Goal: Task Accomplishment & Management: Manage account settings

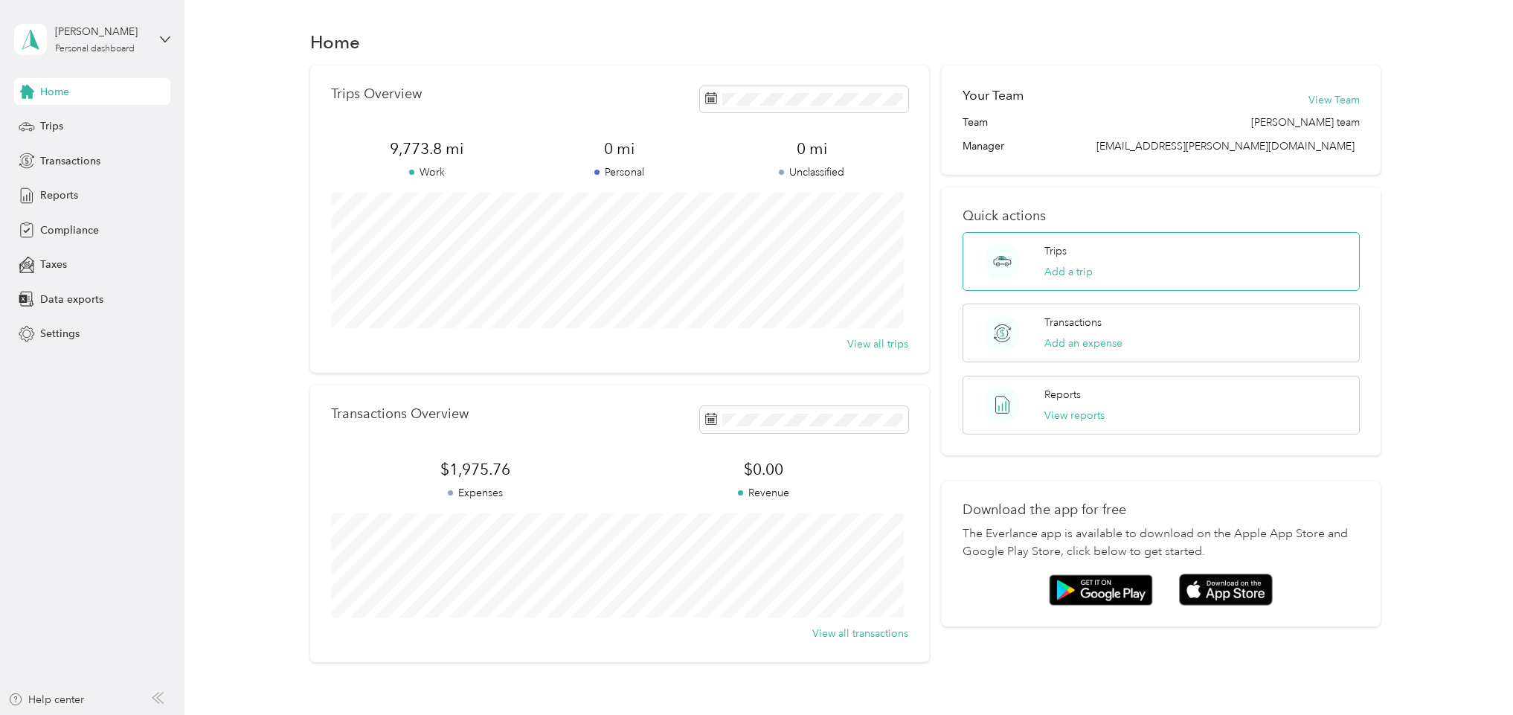
click at [1032, 264] on div "Trips Add a trip" at bounding box center [1160, 261] width 396 height 59
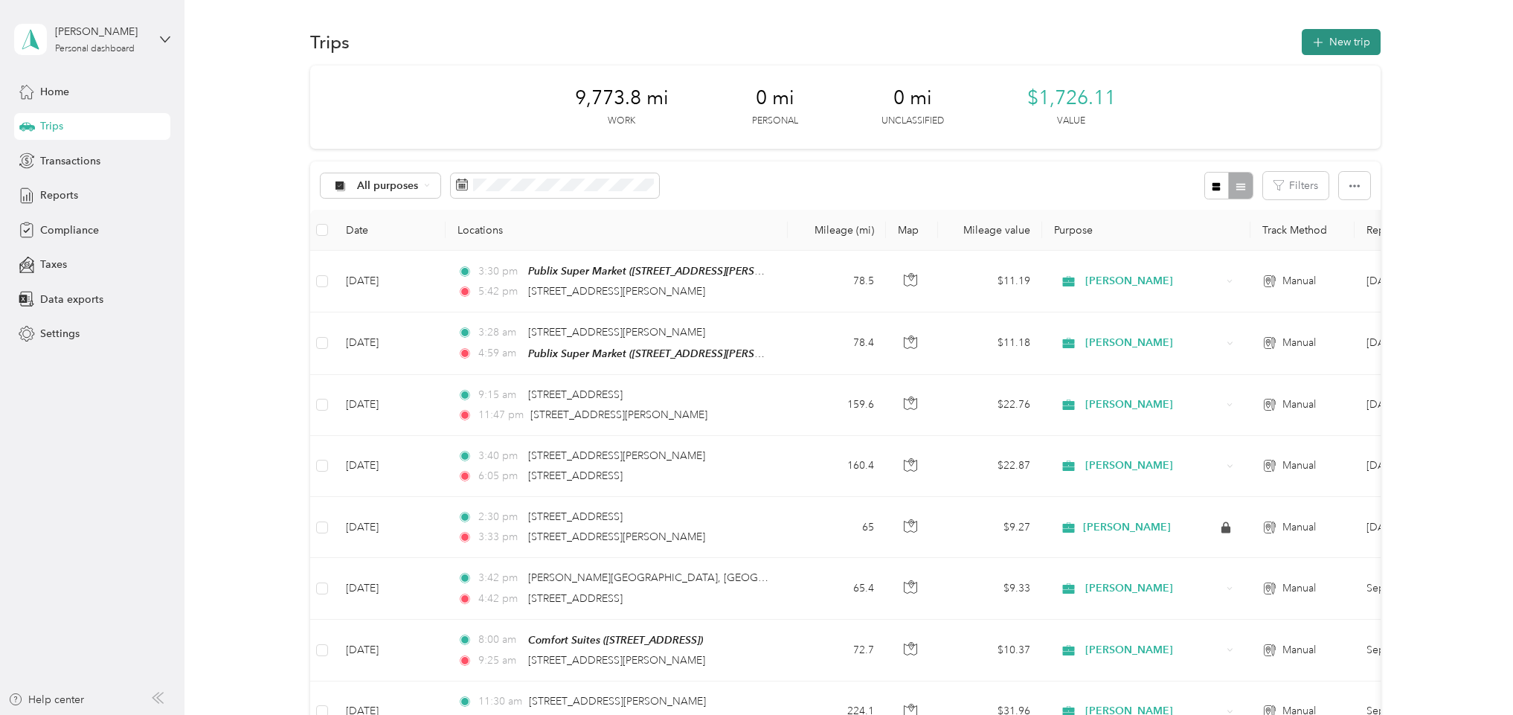
click at [1310, 36] on icon "button" at bounding box center [1317, 42] width 17 height 17
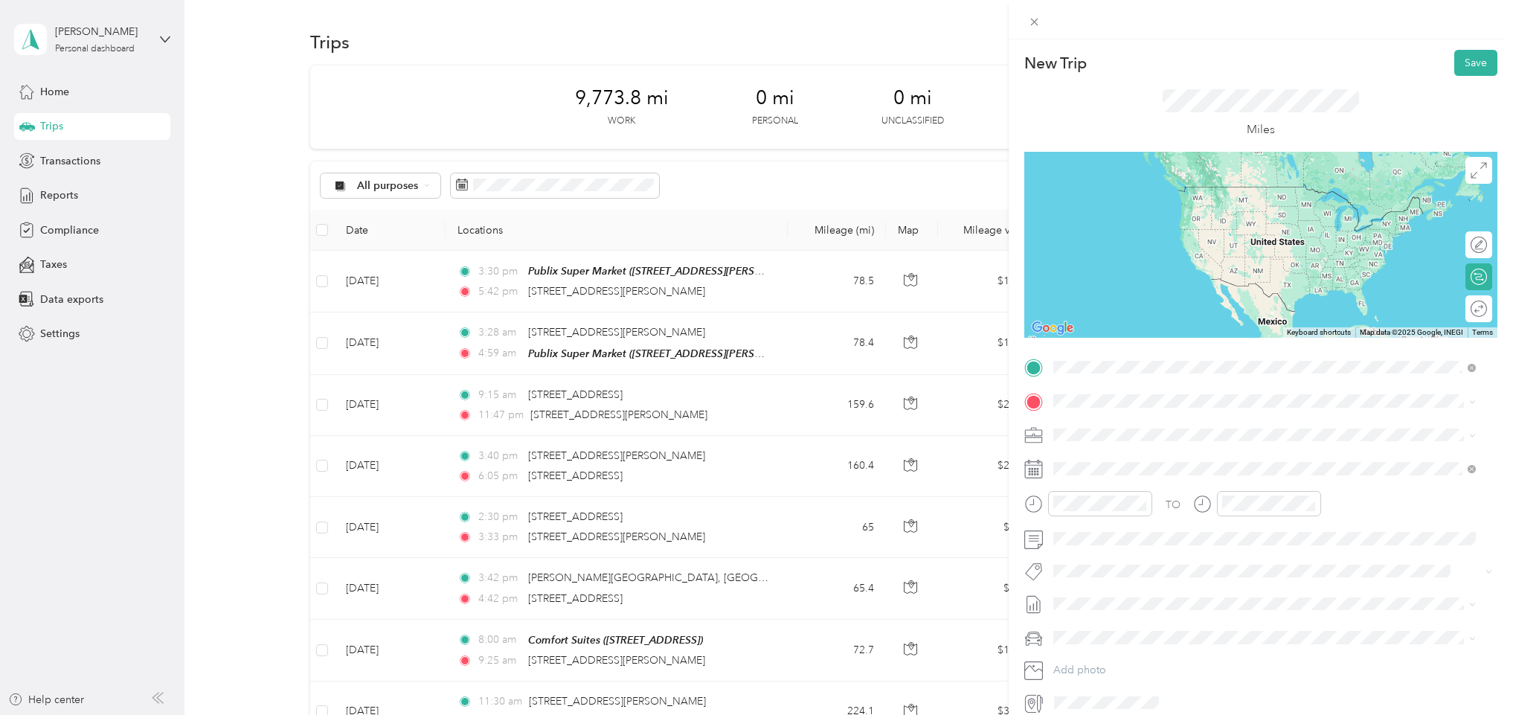
click at [1142, 428] on span "[STREET_ADDRESS][PERSON_NAME][US_STATE]" at bounding box center [1196, 421] width 231 height 13
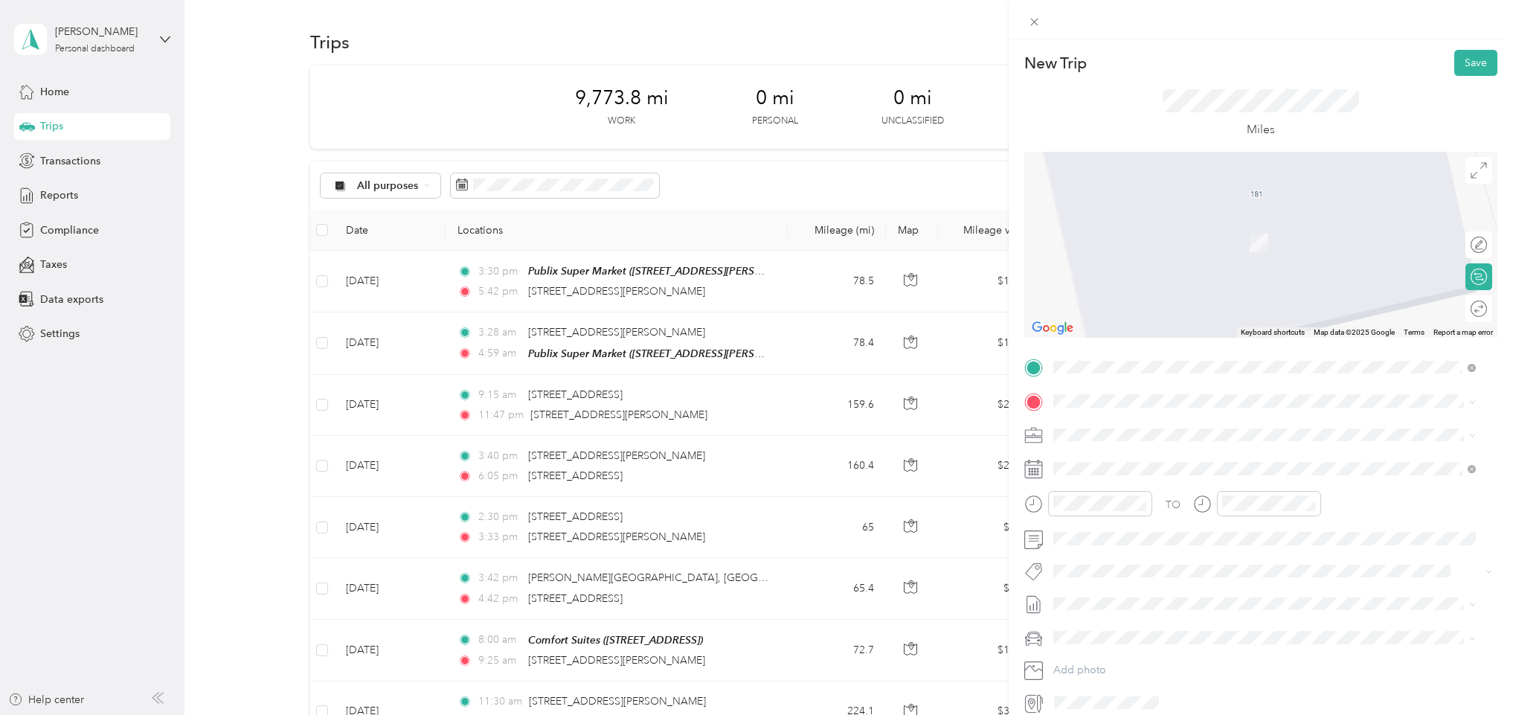
click at [1145, 426] on span at bounding box center [1272, 434] width 449 height 23
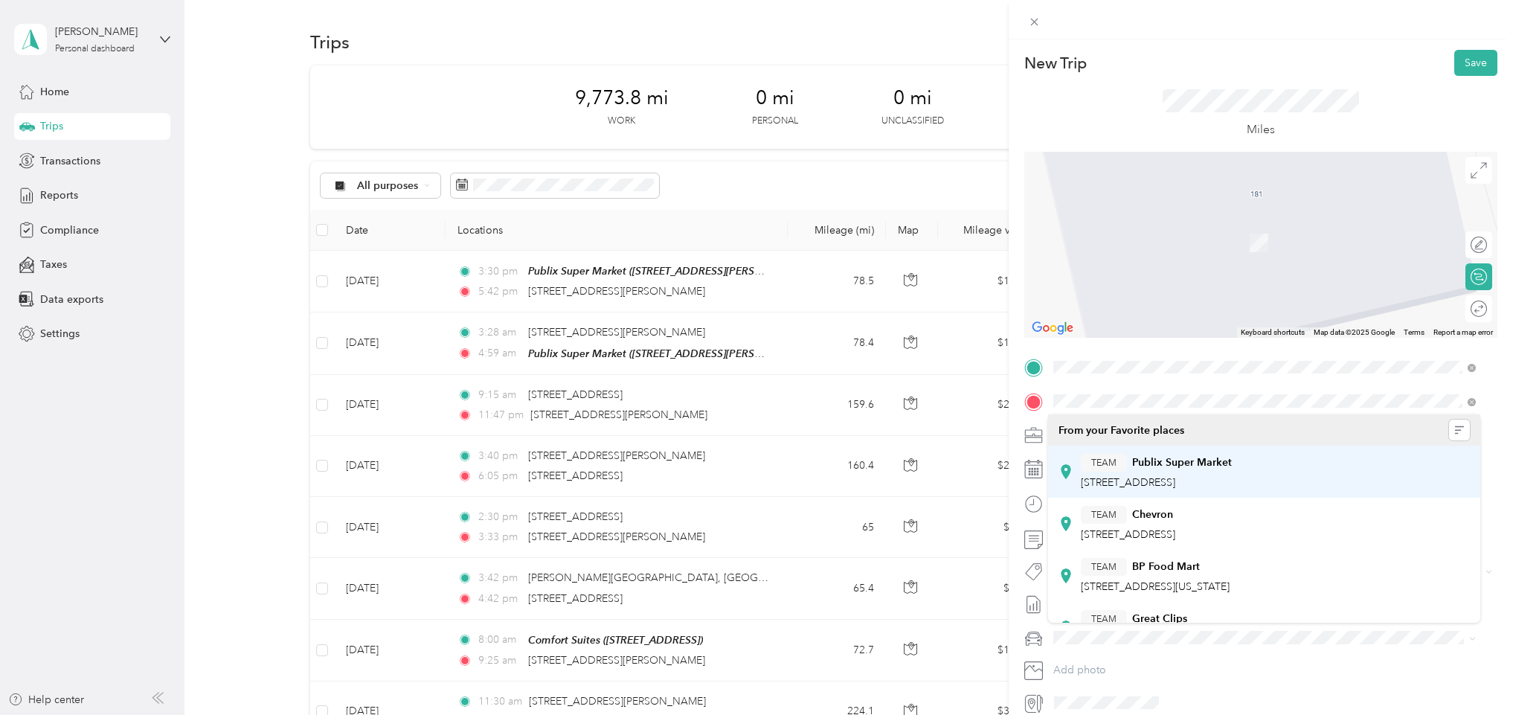
click at [1181, 465] on strong "Publix Super Market" at bounding box center [1182, 462] width 100 height 13
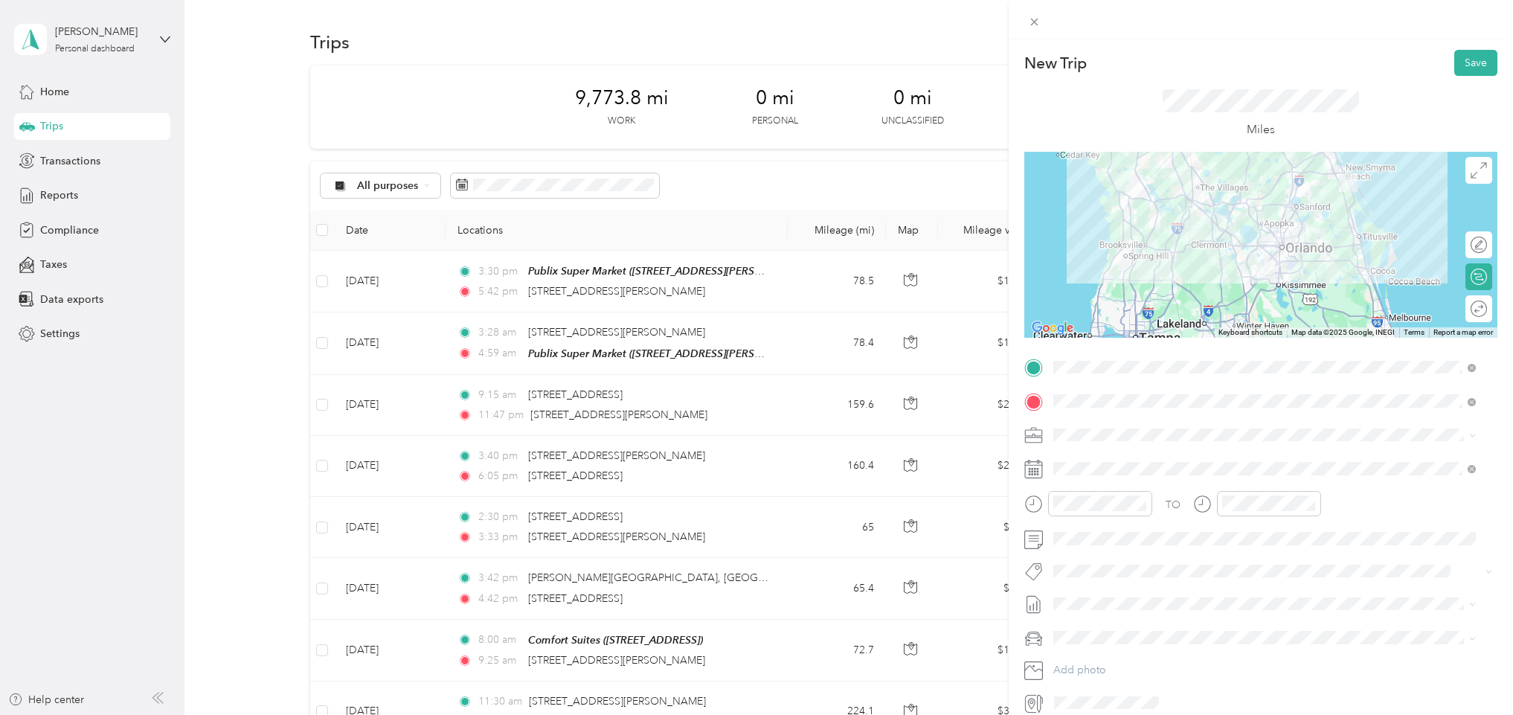
drag, startPoint x: 1290, startPoint y: 199, endPoint x: 1332, endPoint y: 177, distance: 46.9
click at [1339, 177] on img at bounding box center [1348, 182] width 19 height 19
click at [1395, 248] on span "Edit route" at bounding box center [1404, 245] width 46 height 16
drag, startPoint x: 1447, startPoint y: 239, endPoint x: 1479, endPoint y: 239, distance: 32.7
click at [1479, 239] on div "← Move left → Move right ↑ Move up ↓ Move down + Zoom in - Zoom out Home Jump l…" at bounding box center [1260, 245] width 473 height 186
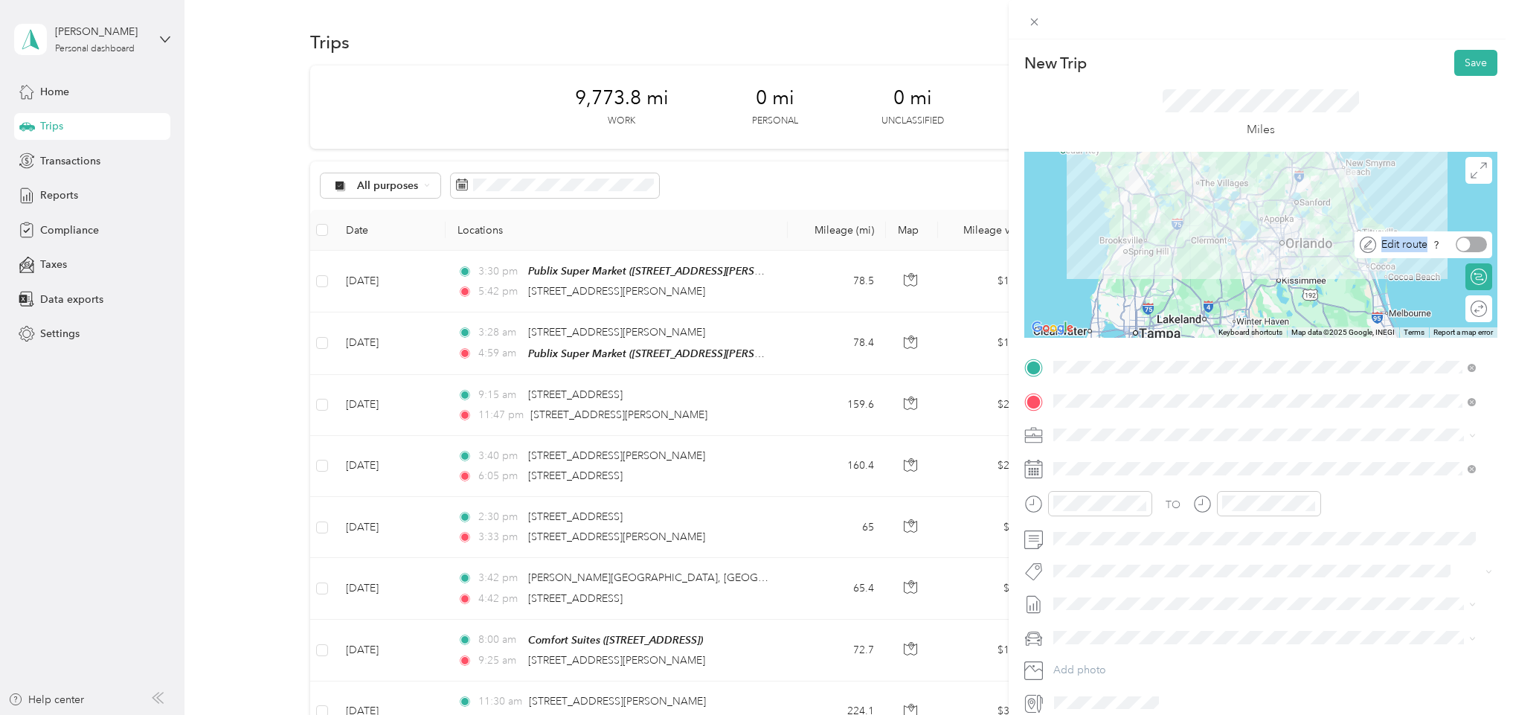
click at [1389, 246] on span "Edit route" at bounding box center [1404, 245] width 46 height 16
click at [1339, 174] on img at bounding box center [1348, 178] width 19 height 19
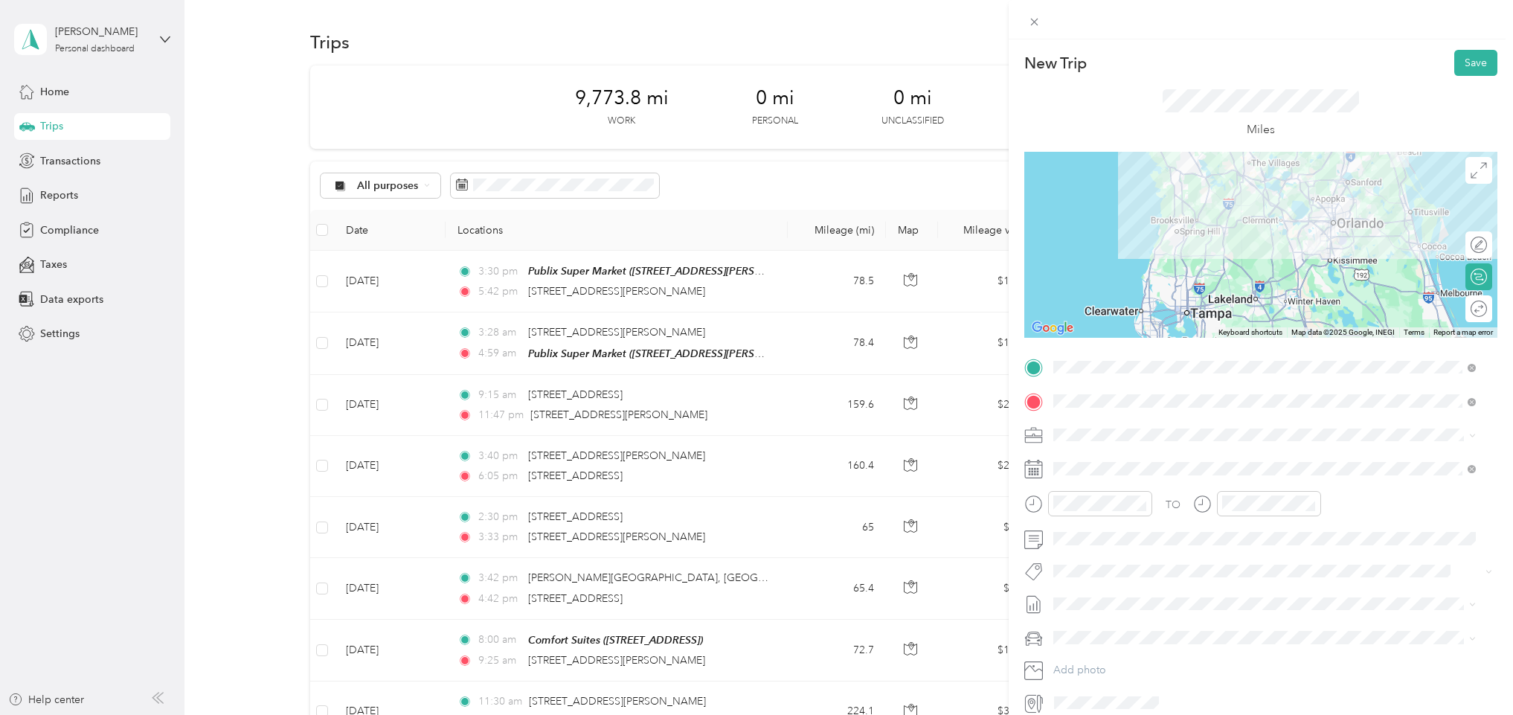
drag, startPoint x: 1331, startPoint y: 174, endPoint x: 1384, endPoint y: 154, distance: 57.2
click at [1384, 154] on div at bounding box center [1260, 245] width 473 height 186
click at [1470, 167] on icon at bounding box center [1478, 170] width 16 height 16
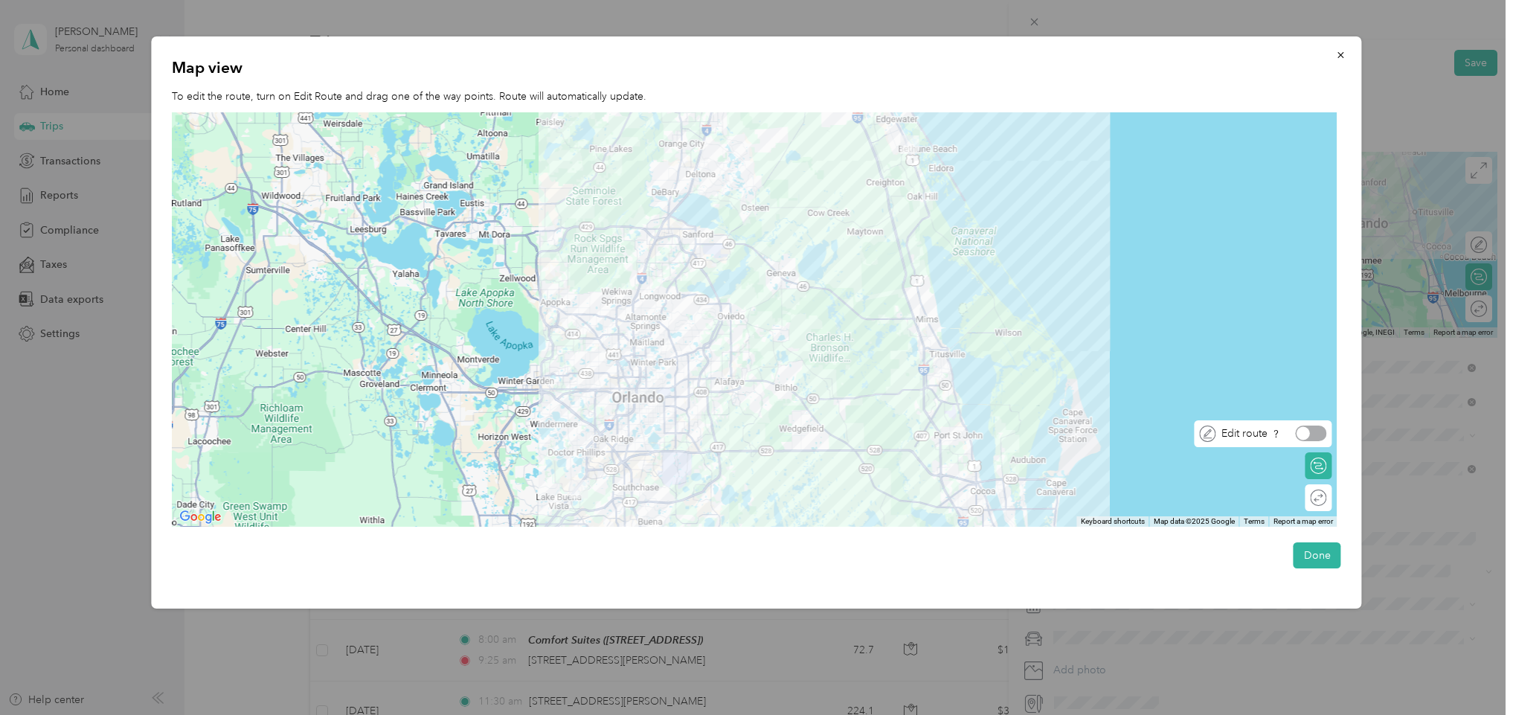
drag, startPoint x: 1308, startPoint y: 427, endPoint x: 1325, endPoint y: 428, distance: 17.2
click at [1325, 428] on div at bounding box center [1311, 433] width 31 height 16
click at [1236, 436] on span "Edit route" at bounding box center [1244, 433] width 46 height 16
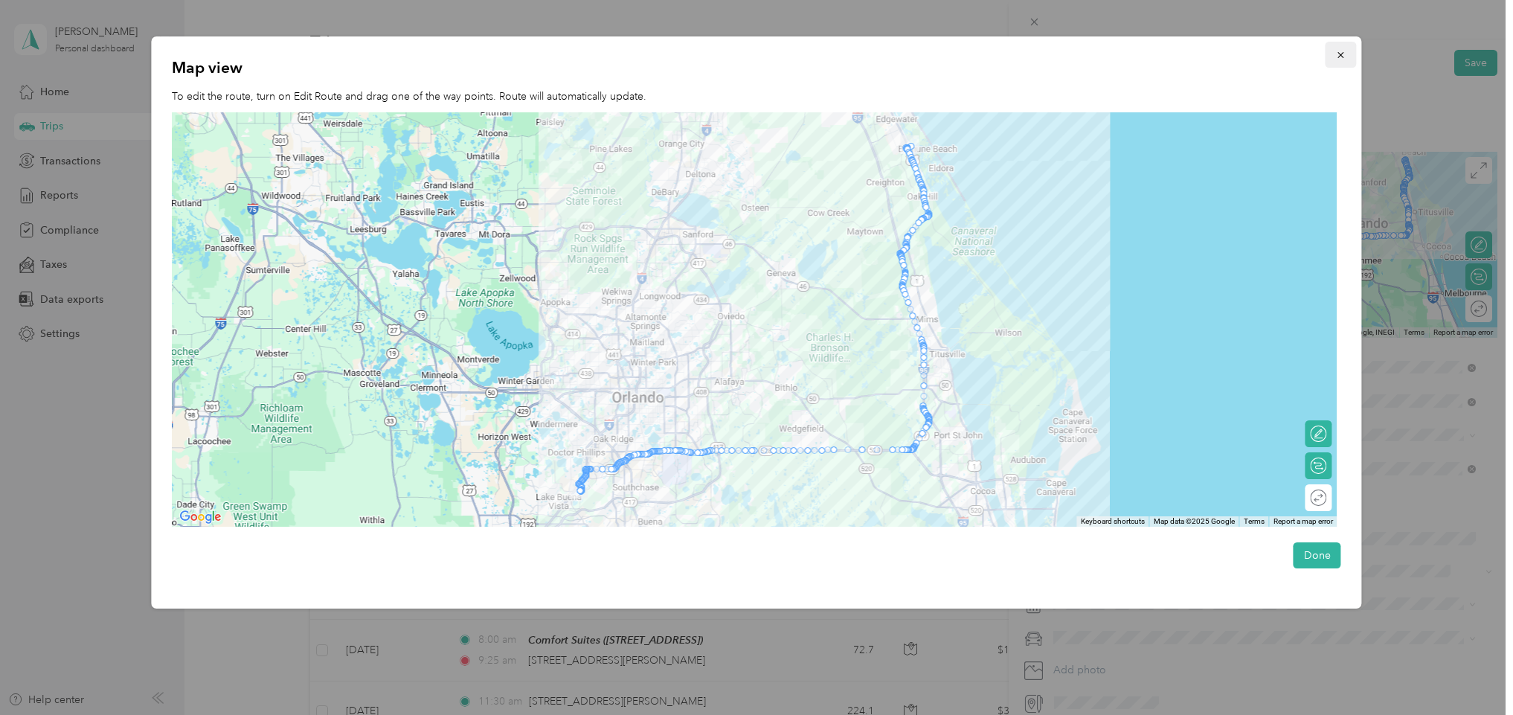
click at [1342, 58] on icon "button" at bounding box center [1341, 55] width 10 height 10
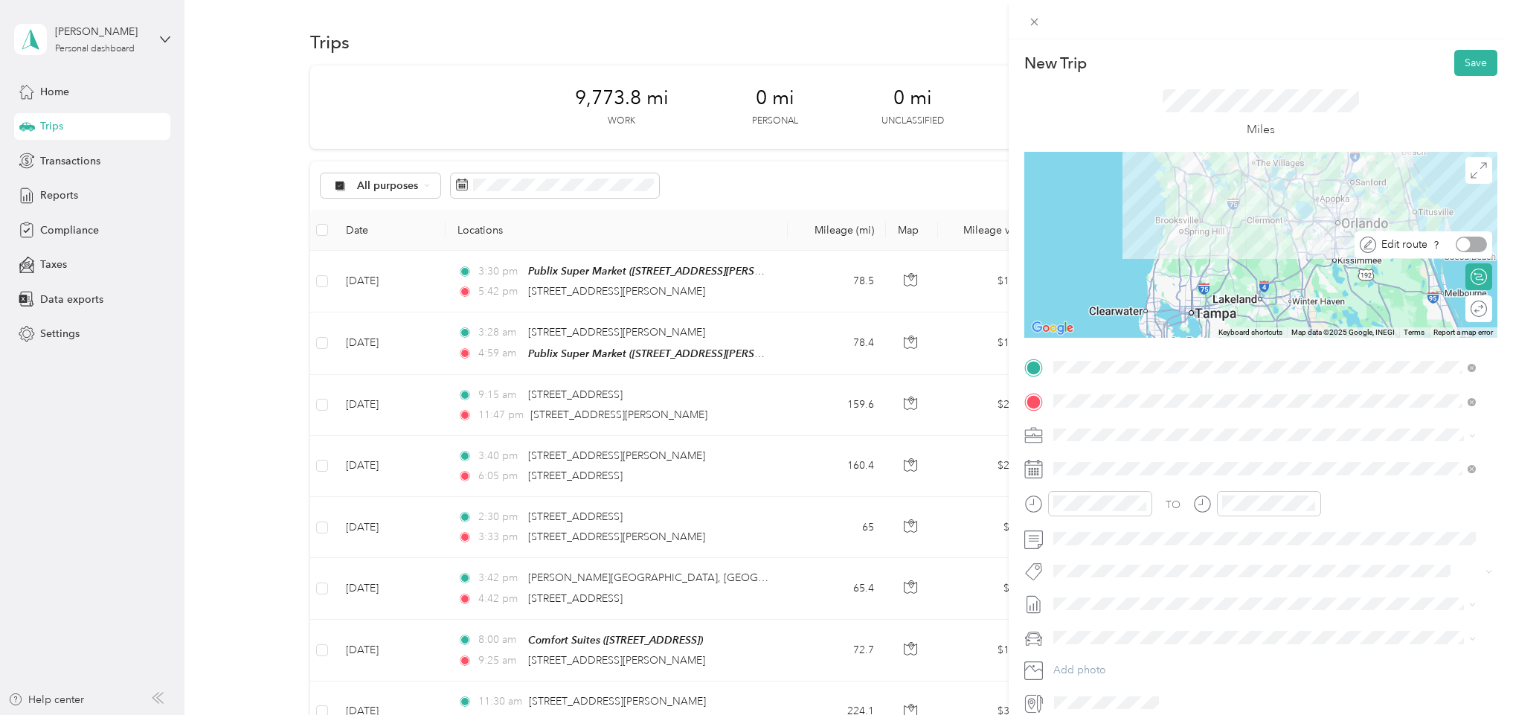
click at [1456, 248] on div at bounding box center [1471, 245] width 31 height 16
drag, startPoint x: 1442, startPoint y: 248, endPoint x: 1475, endPoint y: 248, distance: 32.7
click at [1475, 248] on div "Edit route" at bounding box center [1423, 244] width 138 height 27
click at [1337, 176] on div at bounding box center [1260, 245] width 473 height 186
click at [1454, 57] on button "Save" at bounding box center [1475, 63] width 43 height 26
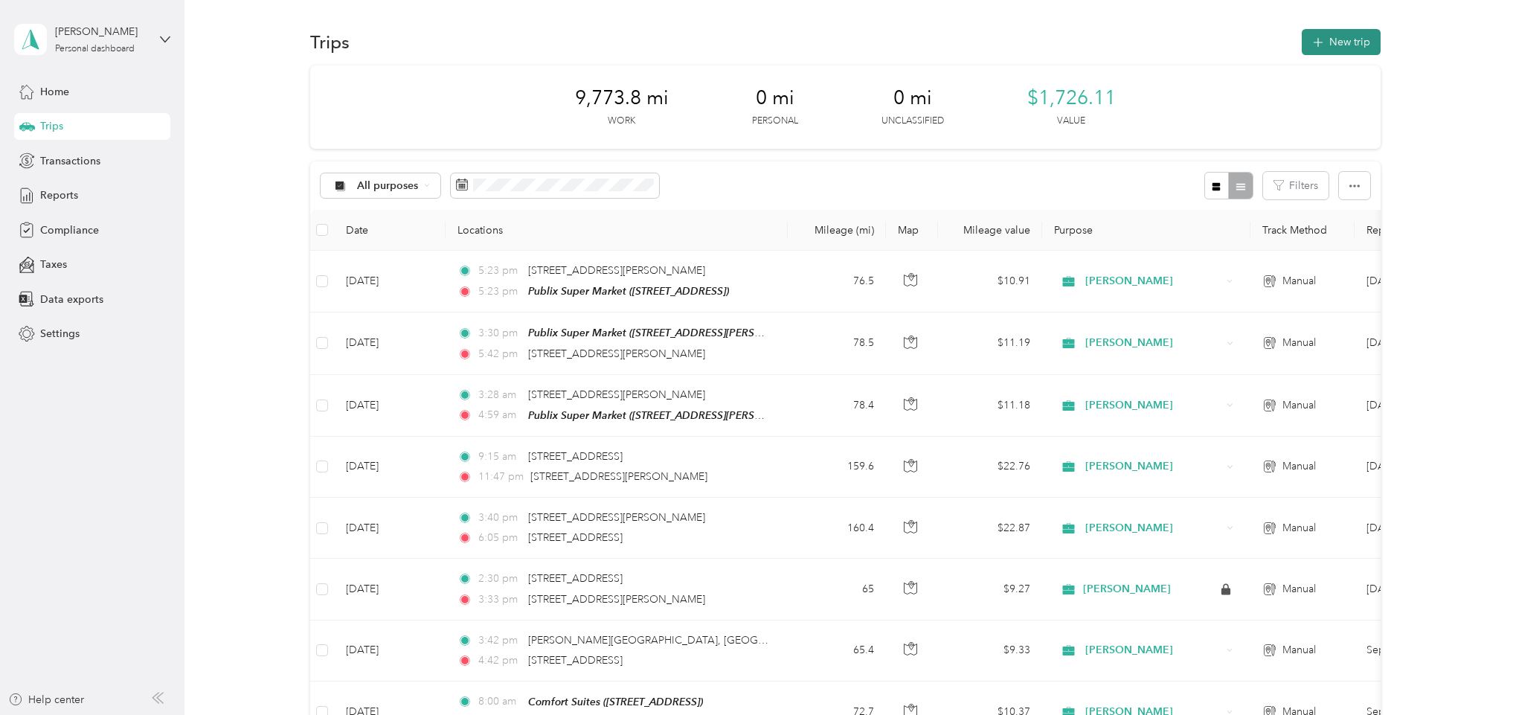
click at [1326, 39] on button "New trip" at bounding box center [1341, 42] width 79 height 26
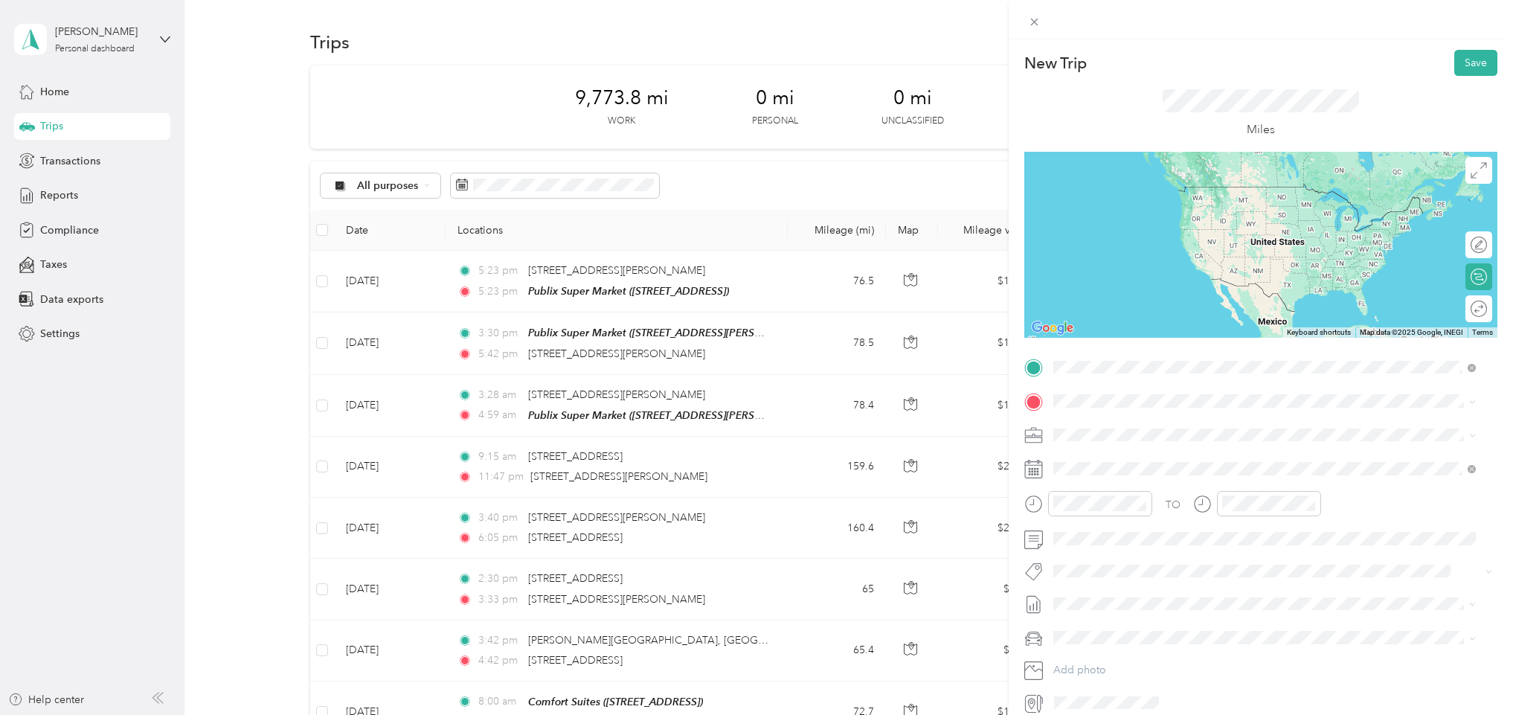
click at [1127, 428] on div "TEAM Publix Super Market" at bounding box center [1156, 429] width 151 height 19
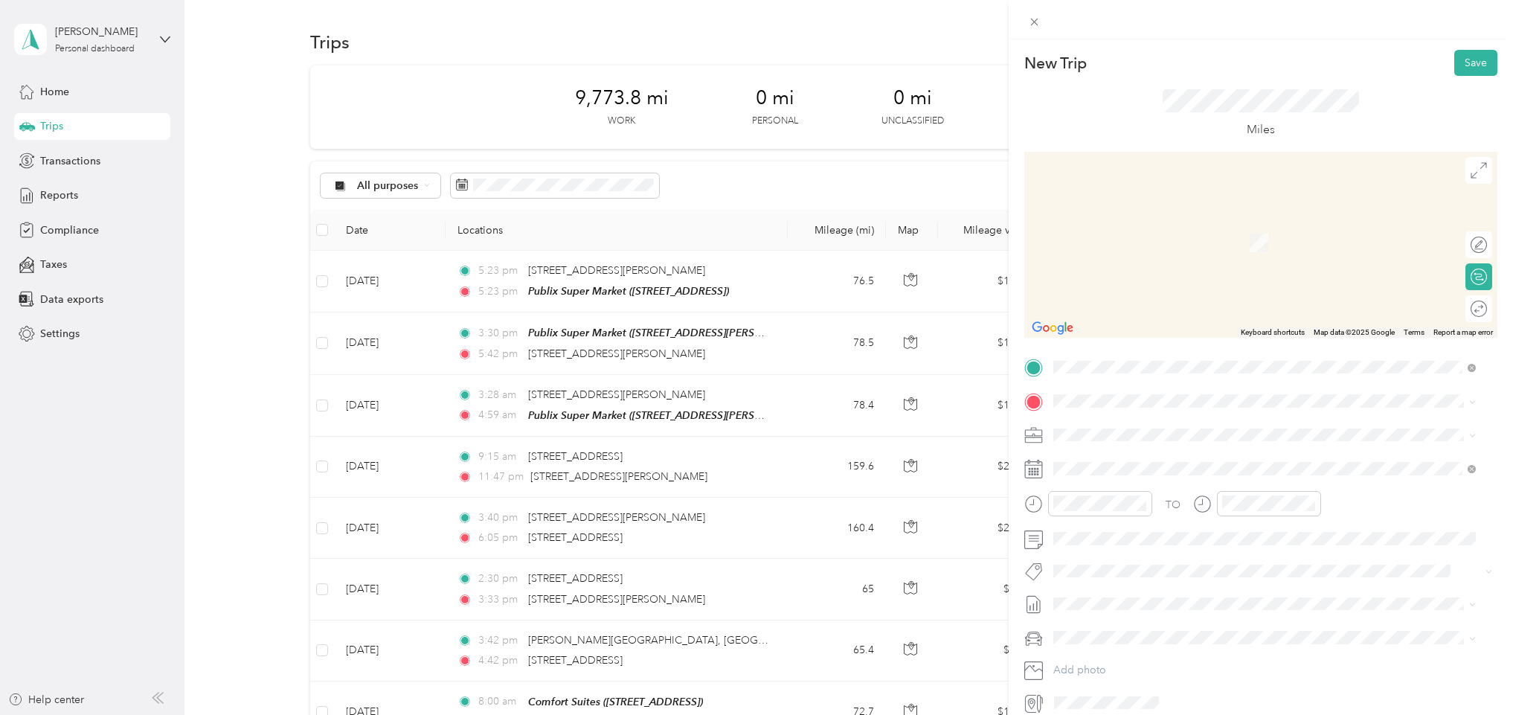
click at [1109, 460] on strong "Home" at bounding box center [1095, 459] width 29 height 13
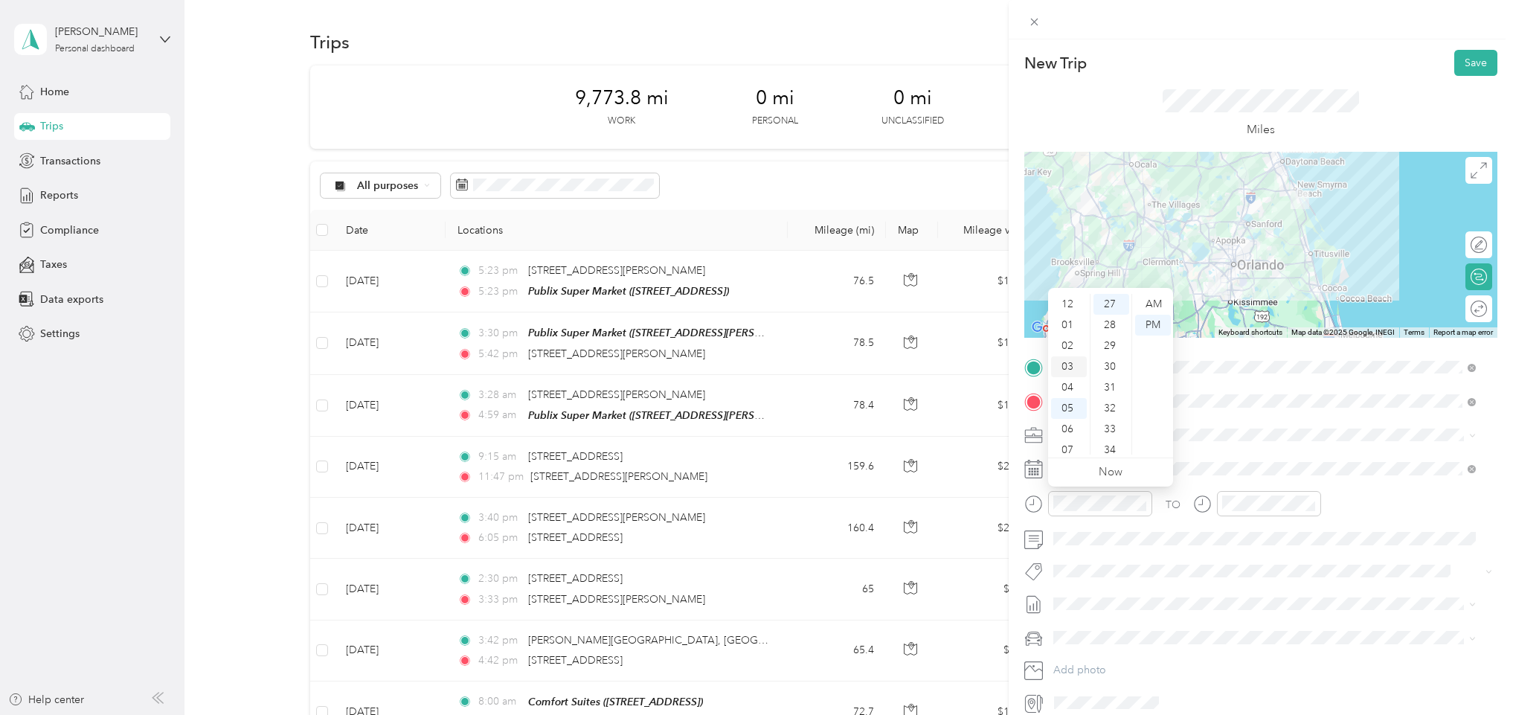
click at [1064, 364] on div "03" at bounding box center [1069, 366] width 36 height 21
click at [1105, 358] on div "30" at bounding box center [1111, 366] width 36 height 21
click at [1156, 322] on div "PM" at bounding box center [1153, 325] width 36 height 21
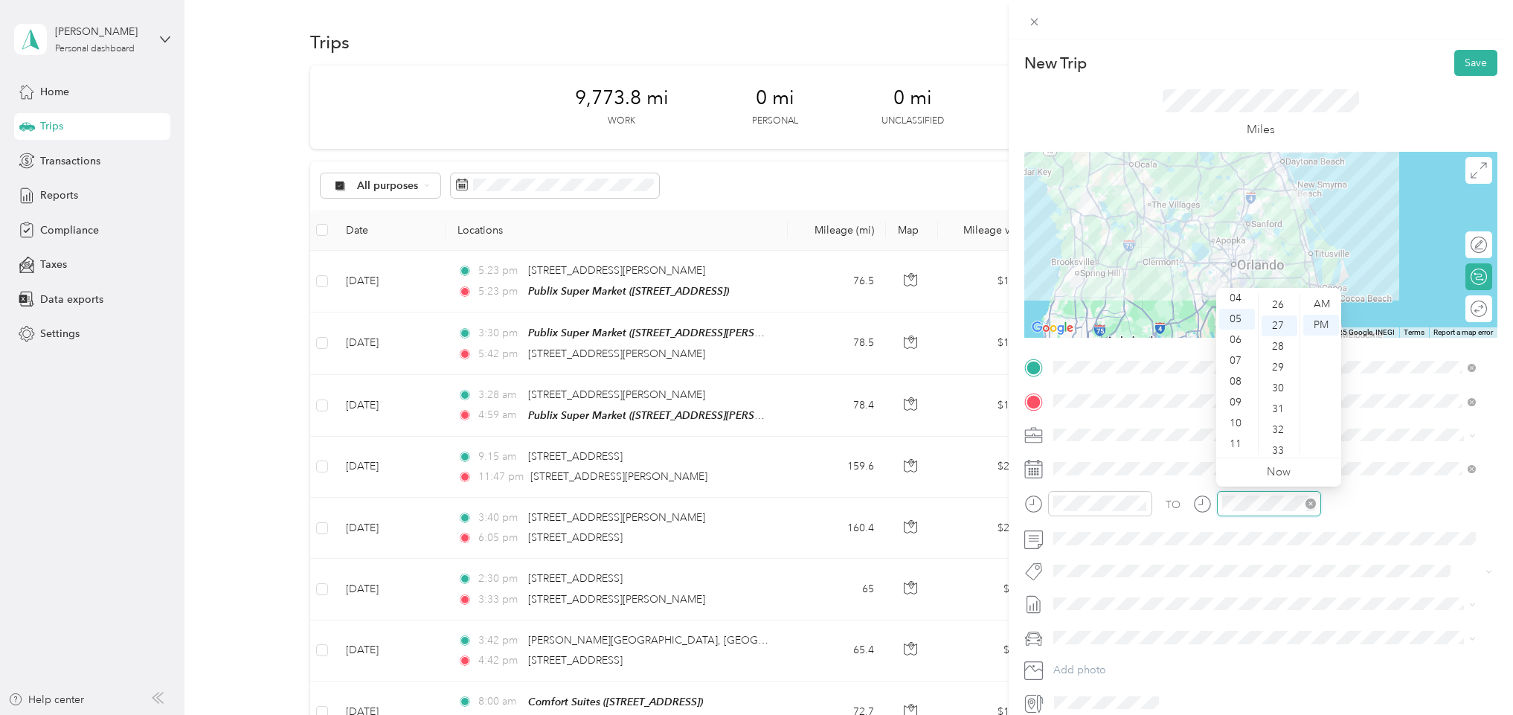
scroll to position [562, 0]
click at [1238, 320] on div "05" at bounding box center [1237, 319] width 36 height 21
click at [1274, 362] on div "30" at bounding box center [1279, 366] width 36 height 21
click at [1321, 319] on div "PM" at bounding box center [1321, 325] width 36 height 21
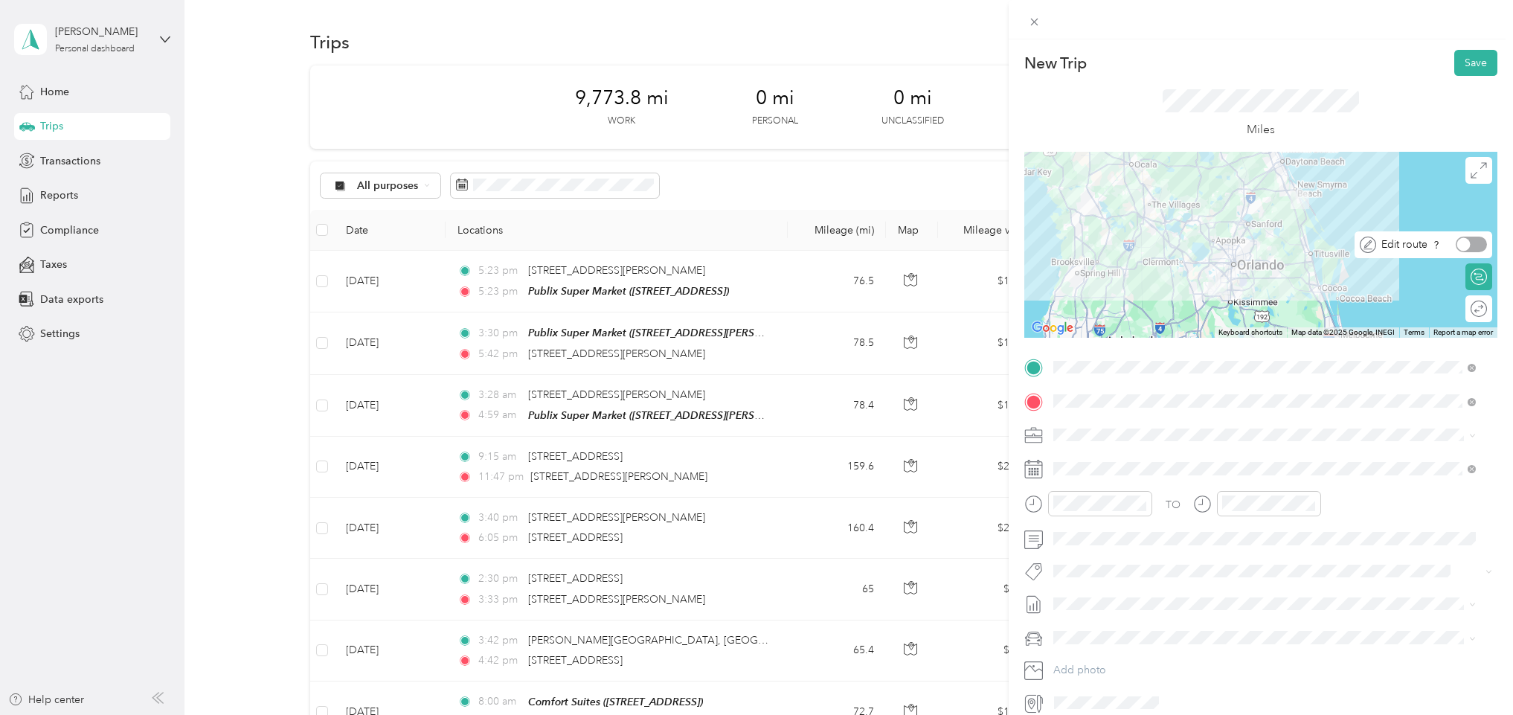
drag, startPoint x: 1446, startPoint y: 244, endPoint x: 1473, endPoint y: 244, distance: 27.5
click at [1473, 244] on div "Edit route" at bounding box center [1423, 244] width 138 height 27
drag, startPoint x: 1447, startPoint y: 244, endPoint x: 1458, endPoint y: 244, distance: 11.2
click at [1458, 244] on div at bounding box center [1471, 245] width 31 height 16
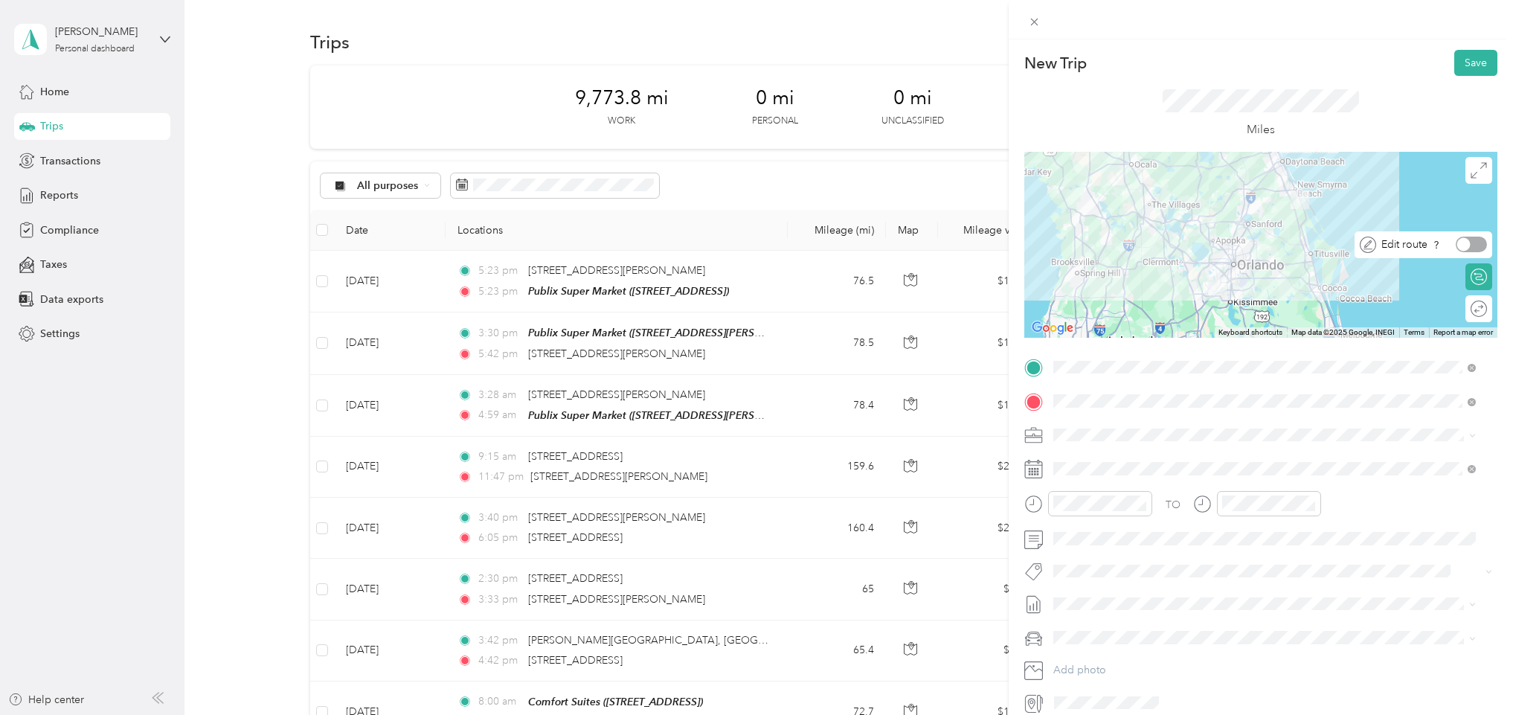
click at [1458, 244] on div at bounding box center [1471, 245] width 31 height 16
click at [1457, 242] on div at bounding box center [1463, 244] width 13 height 13
click at [1360, 241] on icon at bounding box center [1368, 245] width 16 height 16
click at [1456, 241] on div at bounding box center [1471, 245] width 31 height 16
click at [1270, 195] on div at bounding box center [1260, 245] width 473 height 186
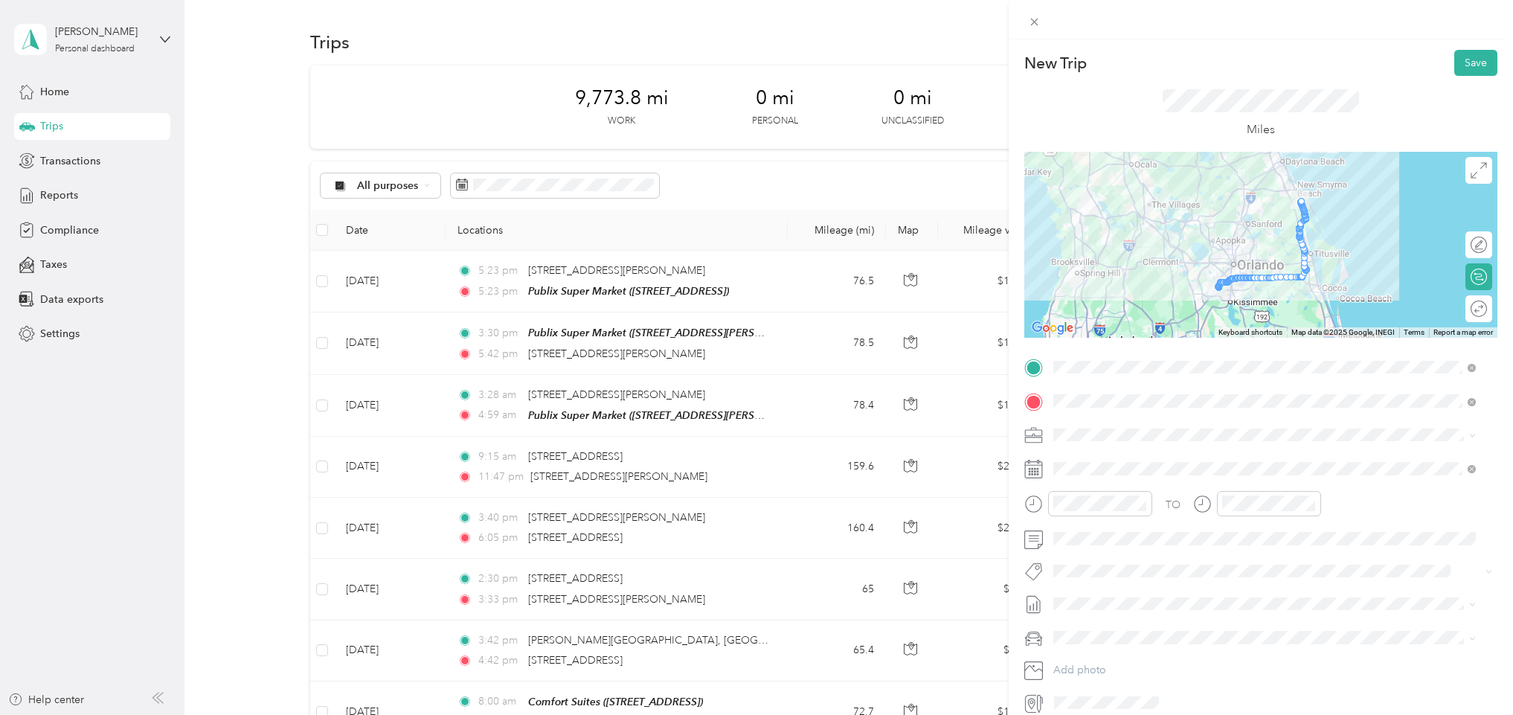
click at [1237, 221] on div at bounding box center [1260, 245] width 473 height 186
drag, startPoint x: 1293, startPoint y: 223, endPoint x: 1273, endPoint y: 192, distance: 37.1
click at [1273, 192] on div at bounding box center [1260, 245] width 473 height 186
click at [1270, 199] on div at bounding box center [1260, 245] width 473 height 186
click at [1455, 61] on button "Save" at bounding box center [1475, 63] width 43 height 26
